Goal: Check status: Check status

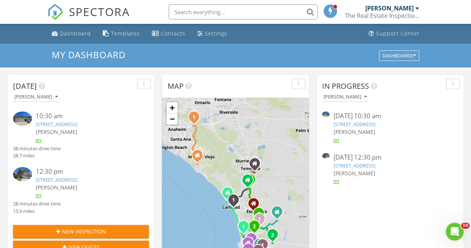
click at [378, 161] on div "[DATE] 12:30 pm" at bounding box center [389, 157] width 113 height 9
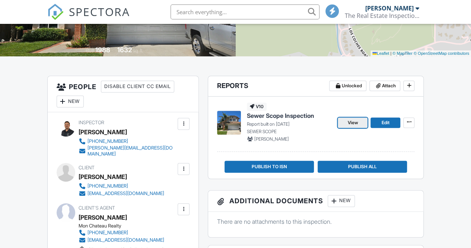
click at [359, 120] on link "View" at bounding box center [353, 122] width 30 height 10
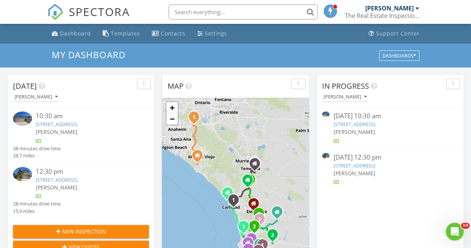
click at [375, 123] on link "[STREET_ADDRESS]" at bounding box center [354, 124] width 42 height 7
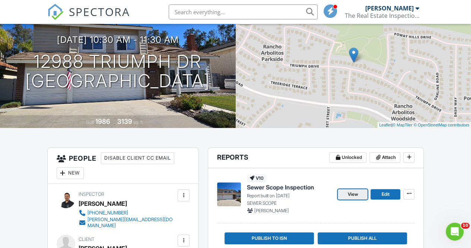
click at [358, 197] on span "View" at bounding box center [352, 193] width 10 height 7
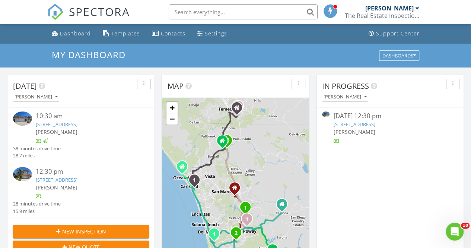
click at [372, 119] on div "08/27/25 12:30 pm" at bounding box center [389, 115] width 113 height 9
